Goal: Task Accomplishment & Management: Use online tool/utility

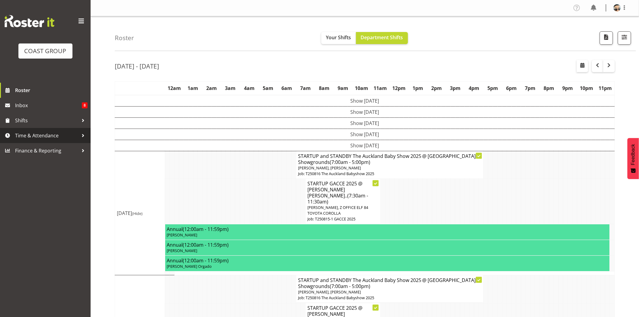
click at [41, 140] on span "Time & Attendance" at bounding box center [46, 135] width 63 height 9
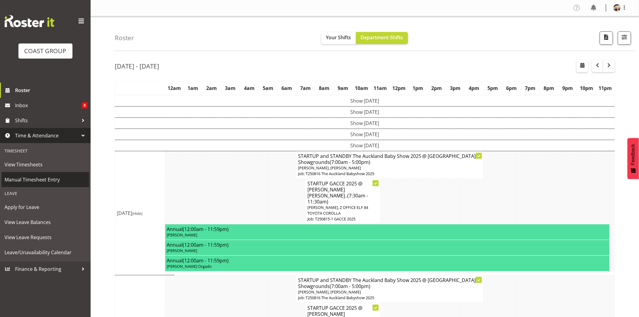
click at [44, 177] on span "Manual Timesheet Entry" at bounding box center [46, 179] width 82 height 9
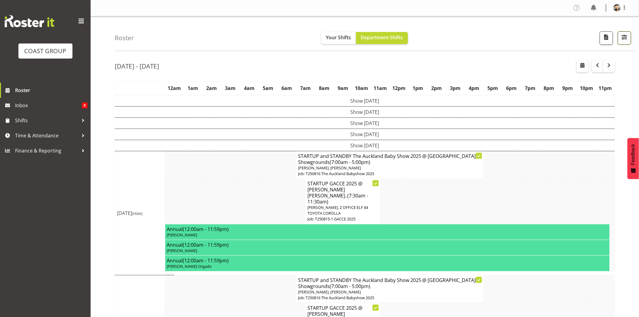
click at [623, 38] on span "button" at bounding box center [625, 37] width 8 height 8
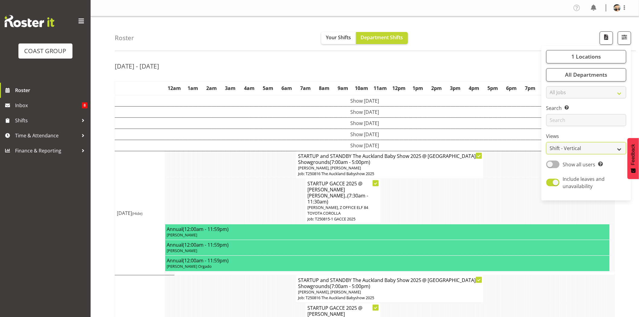
click at [594, 149] on select "Staff Role Shift - Horizontal Shift - Vertical Staff - Location" at bounding box center [587, 148] width 80 height 12
select select "staff"
click at [547, 142] on select "Staff Role Shift - Horizontal Shift - Vertical Staff - Location" at bounding box center [587, 148] width 80 height 12
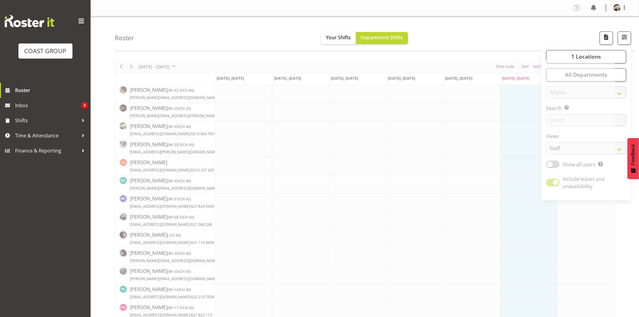
click at [490, 46] on div "Roster Your Shifts Department Shifts 1 Locations Clear CARLTON EVENTS Carlton H…" at bounding box center [376, 33] width 522 height 35
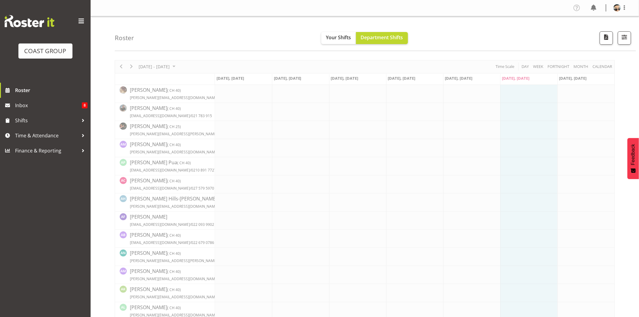
click at [490, 46] on div "Roster Your Shifts Department Shifts 1 Locations Clear CARLTON EVENTS Carlton H…" at bounding box center [376, 33] width 522 height 35
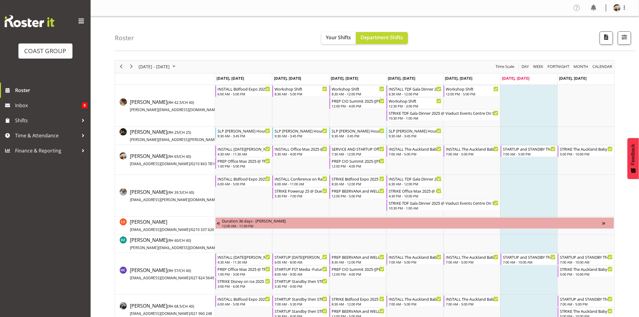
click at [541, 137] on td "Timeline Week of August 16, 2025" at bounding box center [529, 136] width 57 height 18
click at [542, 135] on td "Timeline Week of August 16, 2025" at bounding box center [529, 136] width 57 height 18
click at [539, 150] on div "STARTUP and STANDBY The Auckland Baby Show 2025 @ [GEOGRAPHIC_DATA] Showgrounds" at bounding box center [529, 149] width 53 height 6
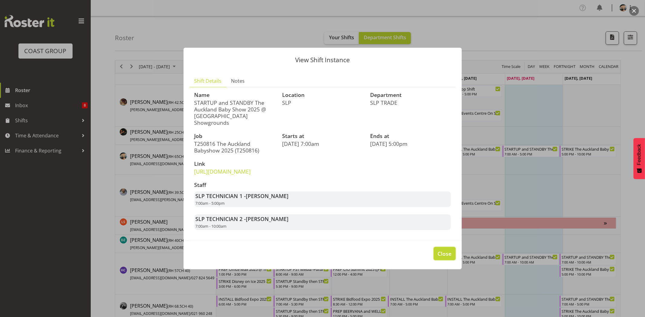
click at [437, 260] on button "Close" at bounding box center [444, 253] width 22 height 13
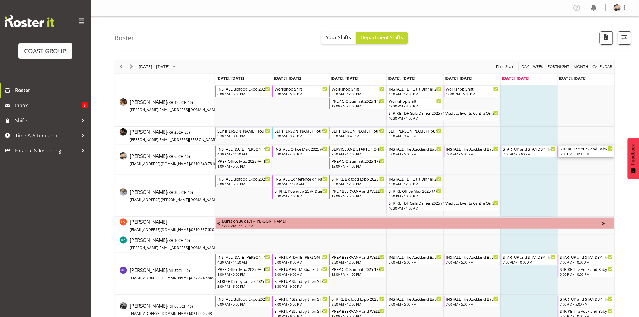
click at [587, 152] on div "5:00 PM - 10:00 PM" at bounding box center [586, 153] width 53 height 5
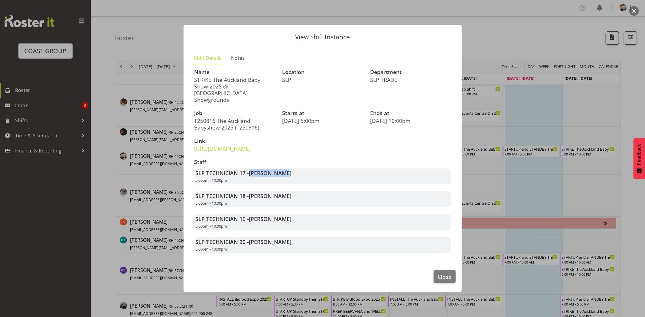
drag, startPoint x: 251, startPoint y: 172, endPoint x: 285, endPoint y: 176, distance: 34.1
click at [285, 176] on span "Aof Anujarawat" at bounding box center [270, 173] width 43 height 7
drag, startPoint x: 249, startPoint y: 173, endPoint x: 287, endPoint y: 176, distance: 38.2
click at [286, 176] on strong "SLP TECHNICIAN 17 - Aof Anujarawat" at bounding box center [244, 173] width 96 height 7
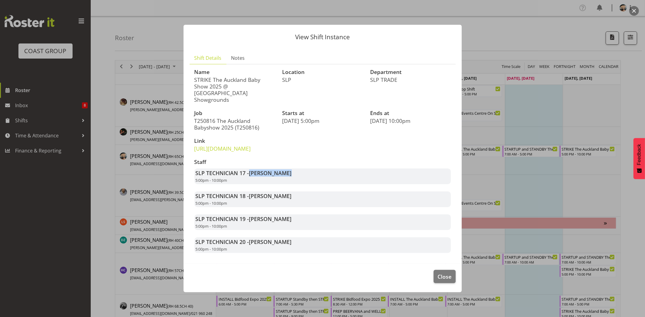
click at [287, 176] on span "Aof Anujarawat" at bounding box center [270, 173] width 43 height 7
drag, startPoint x: 249, startPoint y: 173, endPoint x: 298, endPoint y: 173, distance: 49.6
click at [298, 173] on div "SLP TECHNICIAN 17 - Aof Anujarawat 5:00pm - 10:00pm" at bounding box center [322, 177] width 256 height 16
drag, startPoint x: 250, startPoint y: 174, endPoint x: 294, endPoint y: 174, distance: 43.8
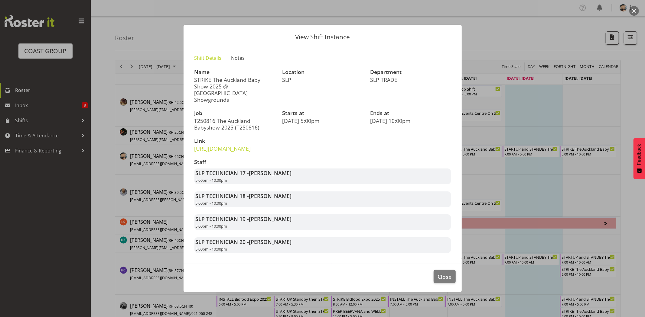
click at [294, 174] on div "SLP TECHNICIAN 17 - Aof Anujarawat 5:00pm - 10:00pm" at bounding box center [322, 177] width 256 height 16
drag, startPoint x: 250, startPoint y: 172, endPoint x: 279, endPoint y: 171, distance: 29.3
click at [279, 171] on span "Aof Anujarawat" at bounding box center [270, 173] width 43 height 7
click at [282, 171] on span "Aof Anujarawat" at bounding box center [270, 173] width 43 height 7
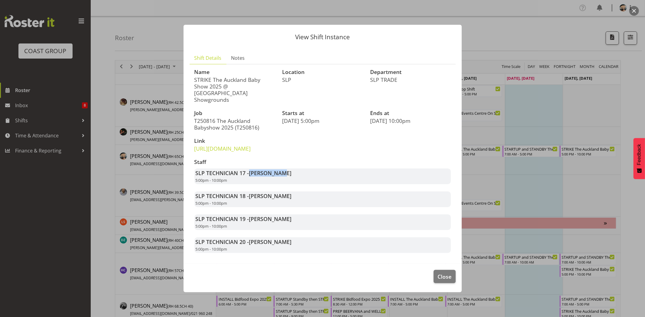
drag, startPoint x: 282, startPoint y: 171, endPoint x: 286, endPoint y: 171, distance: 3.6
click at [286, 171] on span "Aof Anujarawat" at bounding box center [270, 173] width 43 height 7
drag, startPoint x: 249, startPoint y: 171, endPoint x: 302, endPoint y: 176, distance: 53.4
click at [302, 176] on div "SLP TECHNICIAN 17 - Aof Anujarawat 5:00pm - 10:00pm" at bounding box center [322, 177] width 256 height 16
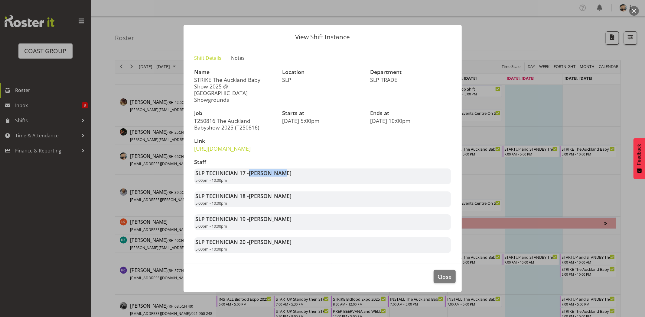
click at [302, 176] on div "SLP TECHNICIAN 17 - Aof Anujarawat 5:00pm - 10:00pm" at bounding box center [322, 177] width 256 height 16
drag, startPoint x: 250, startPoint y: 196, endPoint x: 296, endPoint y: 197, distance: 45.9
click at [295, 196] on div "SLP TECHNICIAN 18 - Hayden Watts 5:00pm - 10:00pm" at bounding box center [322, 200] width 256 height 16
click at [296, 197] on div "SLP TECHNICIAN 18 - Hayden Watts 5:00pm - 10:00pm" at bounding box center [322, 200] width 256 height 16
drag, startPoint x: 249, startPoint y: 218, endPoint x: 298, endPoint y: 218, distance: 49.0
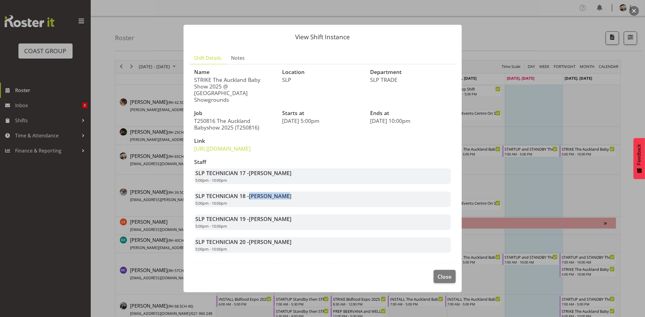
click at [298, 218] on div "SLP TECHNICIAN 19 - Michel Bonette 5:00pm - 10:00pm" at bounding box center [322, 223] width 256 height 16
drag, startPoint x: 250, startPoint y: 220, endPoint x: 285, endPoint y: 220, distance: 35.1
click at [285, 220] on span "Michel Bonette" at bounding box center [270, 218] width 43 height 7
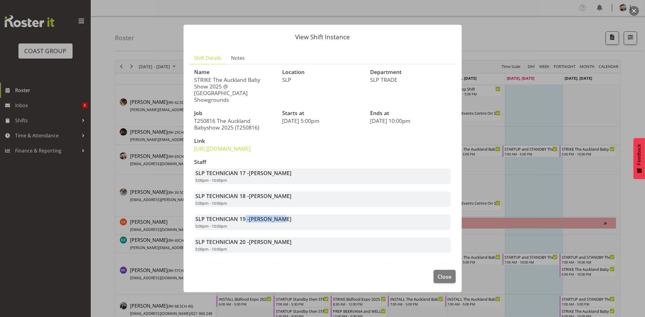
drag, startPoint x: 246, startPoint y: 218, endPoint x: 285, endPoint y: 218, distance: 39.0
click at [284, 218] on strong "SLP TECHNICIAN 19 - Michel Bonette" at bounding box center [244, 218] width 96 height 7
click at [287, 218] on span "Michel Bonette" at bounding box center [270, 218] width 43 height 7
drag, startPoint x: 252, startPoint y: 218, endPoint x: 291, endPoint y: 224, distance: 39.7
click at [291, 224] on div "SLP TECHNICIAN 19 - Michel Bonette 5:00pm - 10:00pm" at bounding box center [322, 223] width 256 height 16
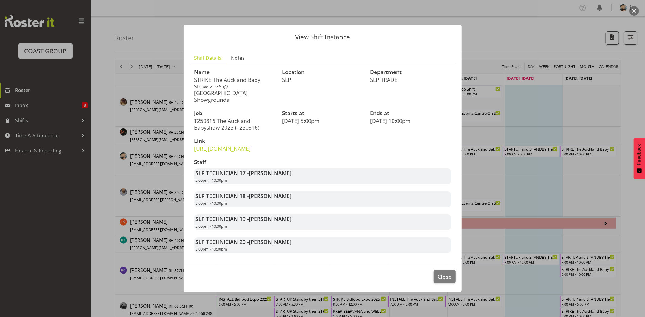
click at [291, 224] on div "SLP TECHNICIAN 19 - Michel Bonette 5:00pm - 10:00pm" at bounding box center [322, 223] width 256 height 16
drag, startPoint x: 249, startPoint y: 243, endPoint x: 293, endPoint y: 242, distance: 43.8
click at [293, 242] on div "SLP TECHNICIAN 20 - Han Chaleerin 5:00pm - 10:00pm" at bounding box center [322, 246] width 256 height 16
drag, startPoint x: 248, startPoint y: 172, endPoint x: 287, endPoint y: 179, distance: 39.3
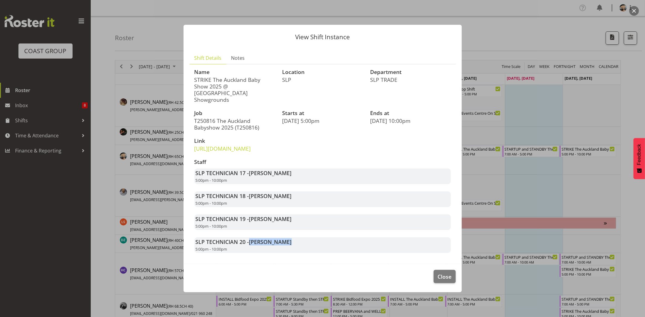
click at [287, 179] on div "SLP TECHNICIAN 17 - Aof Anujarawat 5:00pm - 10:00pm" at bounding box center [322, 177] width 256 height 16
drag, startPoint x: 251, startPoint y: 195, endPoint x: 303, endPoint y: 202, distance: 52.1
click at [303, 202] on div "SLP TECHNICIAN 18 - Hayden Watts 5:00pm - 10:00pm" at bounding box center [322, 200] width 256 height 16
click at [304, 202] on div "SLP TECHNICIAN 18 - Hayden Watts 5:00pm - 10:00pm" at bounding box center [322, 200] width 256 height 16
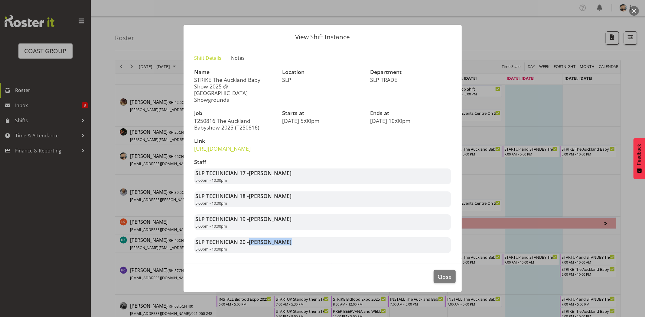
drag, startPoint x: 251, startPoint y: 216, endPoint x: 298, endPoint y: 218, distance: 46.3
click at [297, 218] on div "SLP TECHNICIAN 19 - Michel Bonette 5:00pm - 10:00pm" at bounding box center [322, 223] width 256 height 16
click at [298, 218] on div "SLP TECHNICIAN 19 - Michel Bonette 5:00pm - 10:00pm" at bounding box center [322, 223] width 256 height 16
drag, startPoint x: 251, startPoint y: 239, endPoint x: 311, endPoint y: 239, distance: 59.5
click at [311, 239] on div "SLP TECHNICIAN 20 - Han Chaleerin 5:00pm - 10:00pm" at bounding box center [322, 246] width 256 height 16
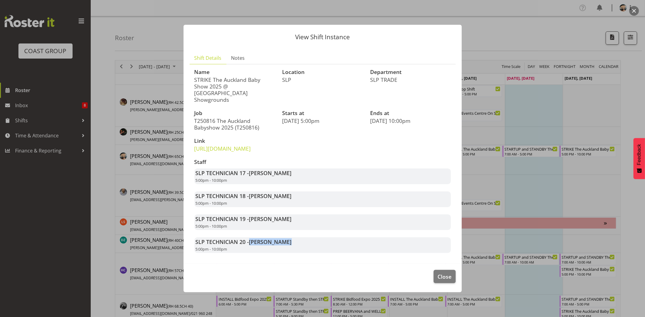
click at [311, 239] on div "SLP TECHNICIAN 20 - Han Chaleerin 5:00pm - 10:00pm" at bounding box center [322, 246] width 256 height 16
click at [450, 273] on span "Close" at bounding box center [444, 277] width 14 height 8
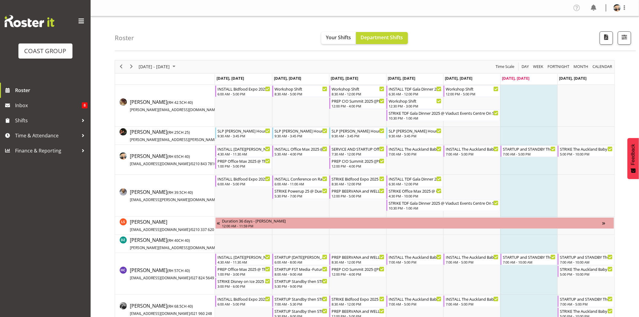
click at [485, 128] on td "Timeline Week of August 16, 2025" at bounding box center [472, 136] width 57 height 18
click at [578, 154] on div "5:00 PM - 10:00 PM" at bounding box center [586, 153] width 53 height 5
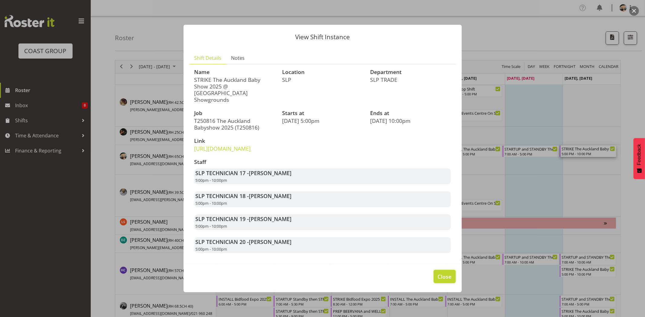
click at [443, 276] on span "Close" at bounding box center [444, 277] width 14 height 8
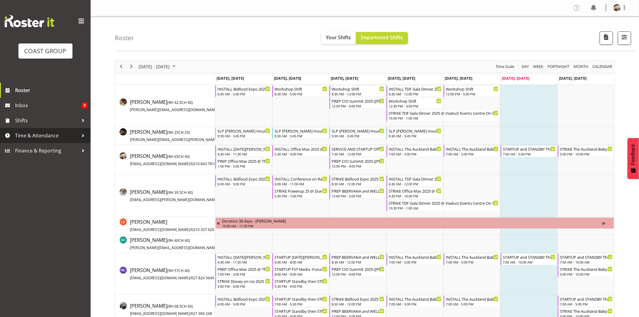
click at [57, 136] on span "Time & Attendance" at bounding box center [46, 135] width 63 height 9
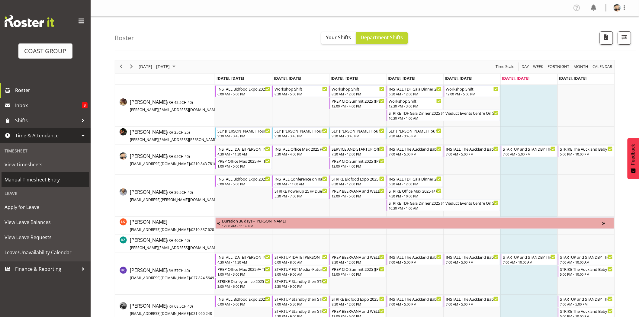
click at [57, 179] on span "Manual Timesheet Entry" at bounding box center [46, 179] width 82 height 9
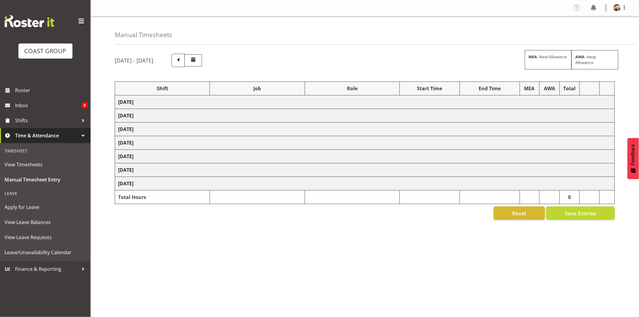
select select "76242"
select select "10090"
select select "77855"
select select "10210"
select select "66157"
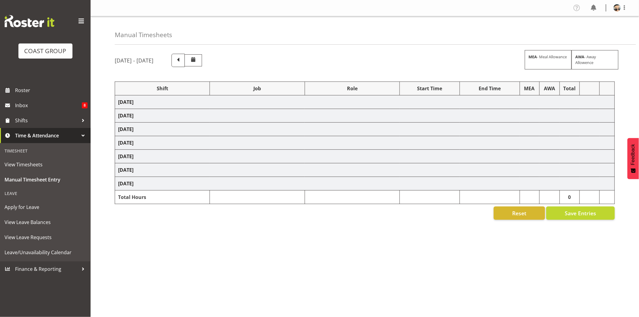
select select "9149"
select select "66157"
select select "9149"
select select "66157"
select select "9149"
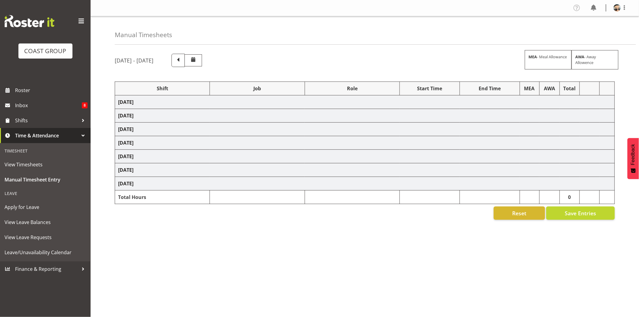
select select "66157"
select select "9149"
select select "77855"
select select "10210"
select select "77855"
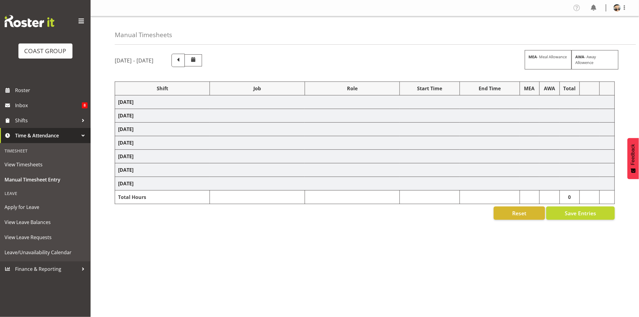
select select "10210"
select select "80176"
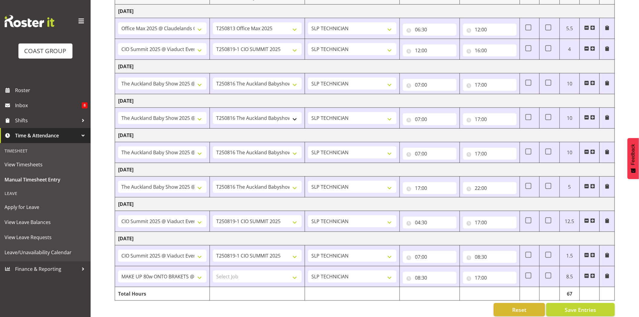
scroll to position [101, 0]
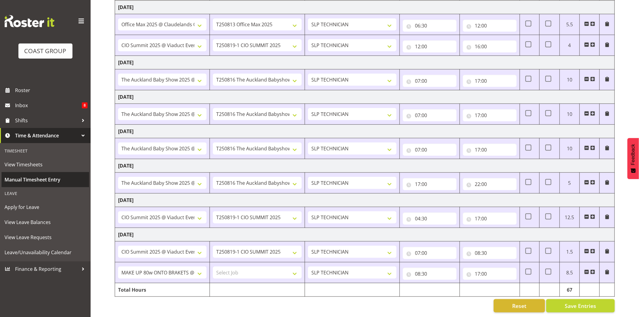
click at [42, 184] on span "Manual Timesheet Entry" at bounding box center [46, 179] width 82 height 9
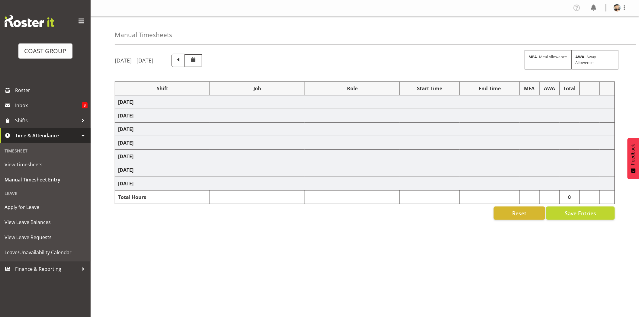
select select "76242"
select select "10090"
select select "77855"
select select "10210"
select select "66157"
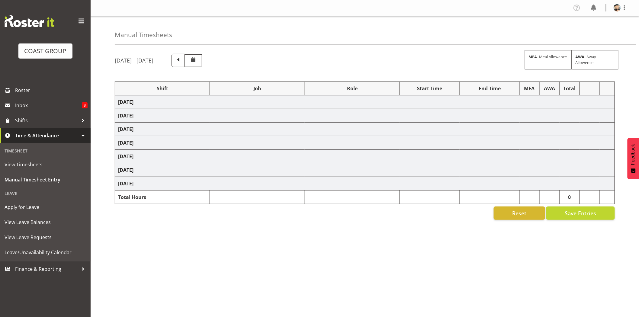
select select "9149"
select select "66157"
select select "9149"
select select "66157"
select select "9149"
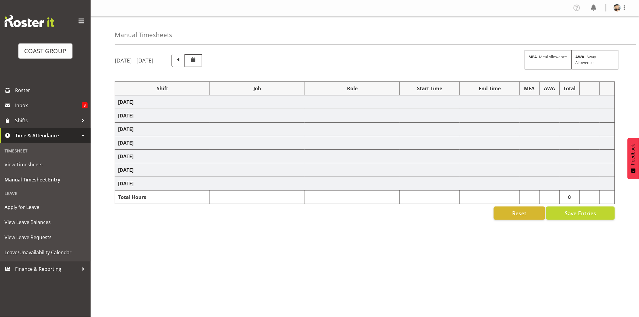
select select "66157"
select select "9149"
select select "77855"
select select "10210"
select select "77855"
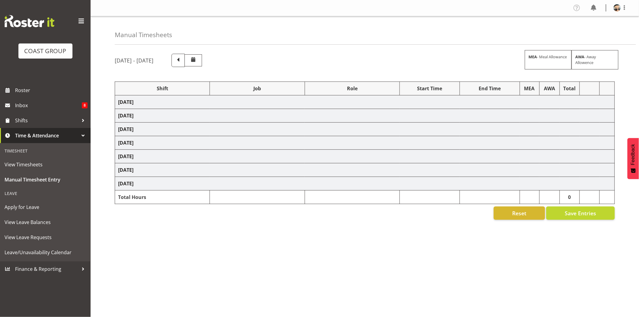
select select "10210"
select select "80176"
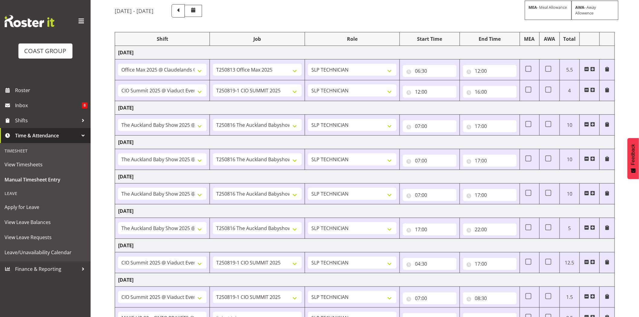
scroll to position [101, 0]
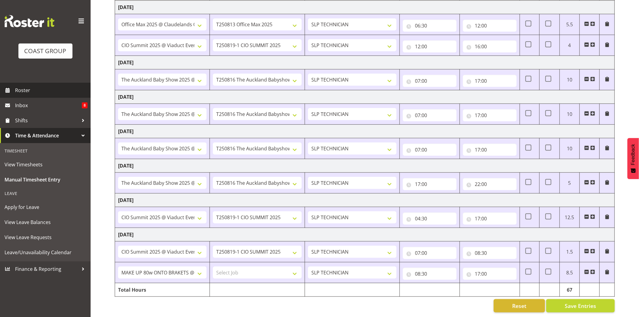
click at [30, 86] on span "Roster" at bounding box center [51, 90] width 73 height 9
